Goal: Transaction & Acquisition: Obtain resource

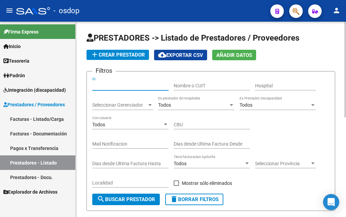
paste input "244639"
type input "244639"
click at [126, 198] on span "search Buscar Prestador" at bounding box center [126, 199] width 58 height 6
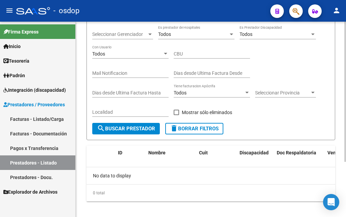
scroll to position [77, 0]
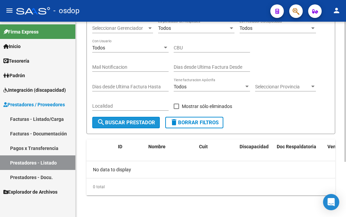
click at [119, 124] on span "search Buscar Prestador" at bounding box center [126, 122] width 58 height 6
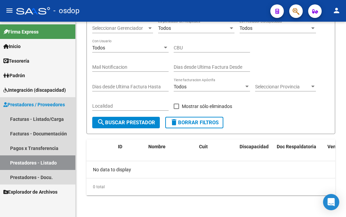
click at [42, 104] on span "Prestadores / Proveedores" at bounding box center [33, 104] width 61 height 7
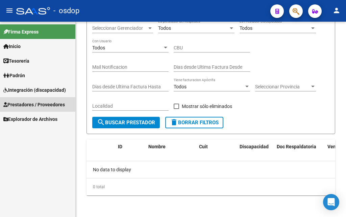
click at [42, 105] on span "Prestadores / Proveedores" at bounding box center [33, 104] width 61 height 7
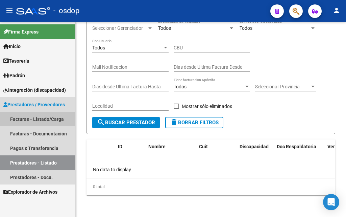
click at [22, 119] on link "Facturas - Listado/Carga" at bounding box center [37, 118] width 75 height 15
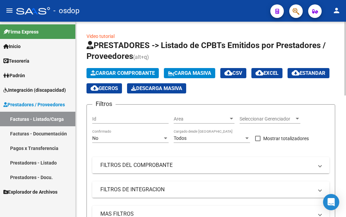
drag, startPoint x: 95, startPoint y: 114, endPoint x: 93, endPoint y: 123, distance: 9.0
click at [89, 133] on form "Filtros Id Area Area Seleccionar Gerenciador Seleccionar Gerenciador No Confirm…" at bounding box center [210, 198] width 249 height 189
paste input "244639"
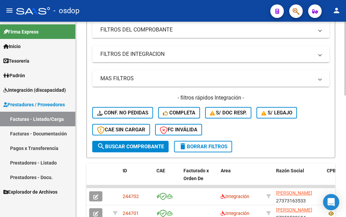
scroll to position [169, 0]
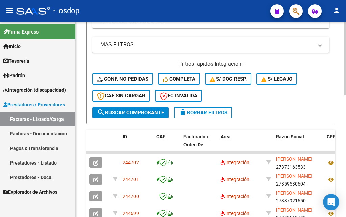
type input "244639"
click at [140, 115] on span "search Buscar Comprobante" at bounding box center [130, 112] width 67 height 6
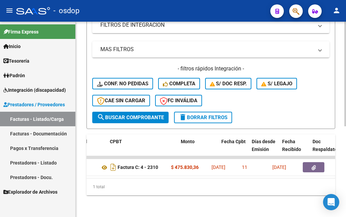
scroll to position [0, 212]
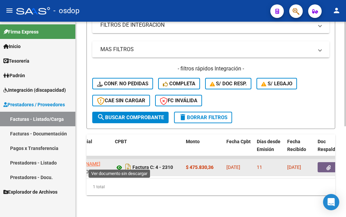
click at [119, 164] on icon at bounding box center [119, 167] width 9 height 8
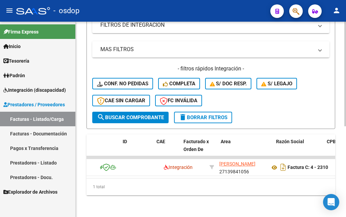
scroll to position [0, 0]
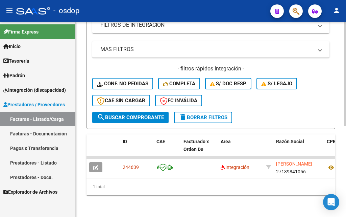
click at [161, 187] on div "1 total" at bounding box center [210, 186] width 249 height 17
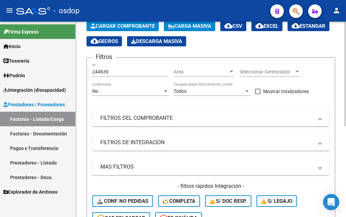
scroll to position [34, 0]
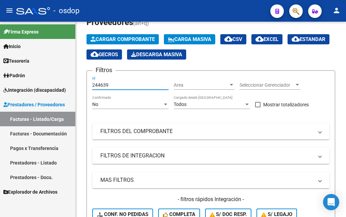
drag, startPoint x: 108, startPoint y: 83, endPoint x: 62, endPoint y: 84, distance: 46.6
click at [62, 84] on mat-sidenav-container "Firma Express Inicio Calendario SSS Instructivos Contacto OS Tesorería Extracto…" at bounding box center [173, 119] width 346 height 195
click at [143, 131] on mat-panel-title "FILTROS DEL COMPROBANTE" at bounding box center [206, 130] width 213 height 7
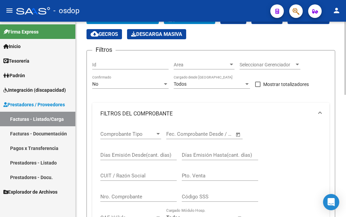
scroll to position [68, 0]
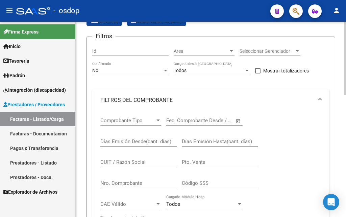
click at [109, 163] on input "CUIT / Razón Social" at bounding box center [138, 162] width 76 height 6
paste input "27139841056"
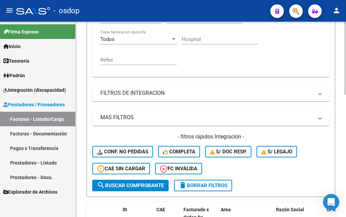
scroll to position [270, 0]
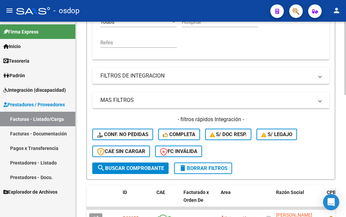
type input "27139841056"
click at [135, 169] on span "search Buscar Comprobante" at bounding box center [130, 168] width 67 height 6
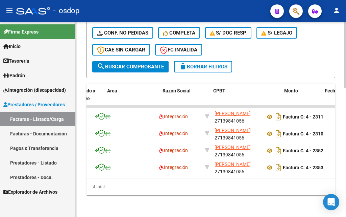
scroll to position [0, 114]
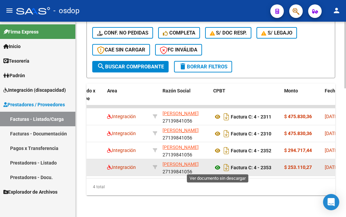
click at [217, 168] on icon at bounding box center [217, 167] width 9 height 8
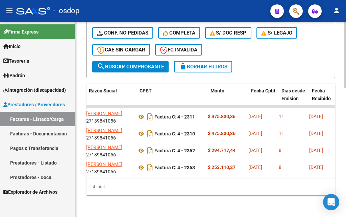
scroll to position [0, 185]
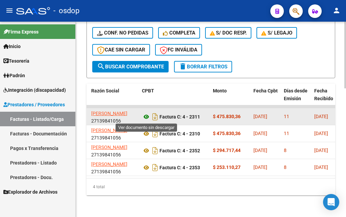
click at [146, 116] on icon at bounding box center [146, 116] width 9 height 8
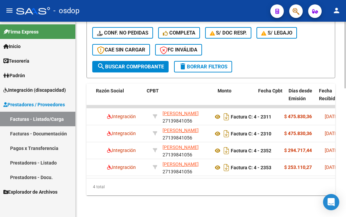
scroll to position [0, 180]
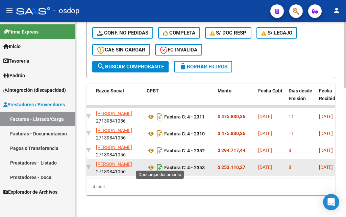
click at [160, 163] on icon "Descargar documento" at bounding box center [159, 167] width 9 height 11
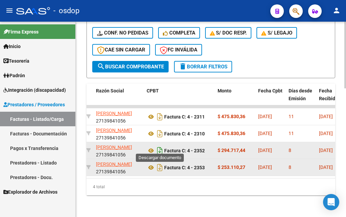
click at [160, 145] on icon "Descargar documento" at bounding box center [159, 150] width 9 height 11
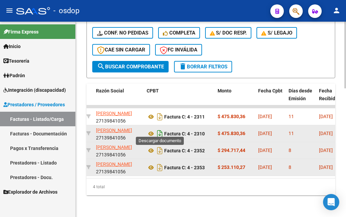
click at [160, 129] on icon "Descargar documento" at bounding box center [159, 133] width 9 height 11
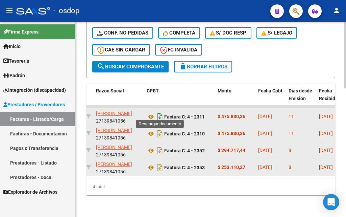
click at [160, 111] on icon "Descargar documento" at bounding box center [159, 116] width 9 height 11
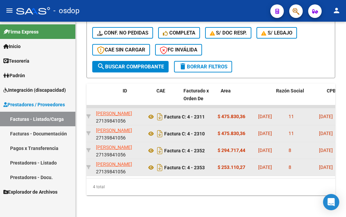
scroll to position [0, 0]
